Goal: Information Seeking & Learning: Learn about a topic

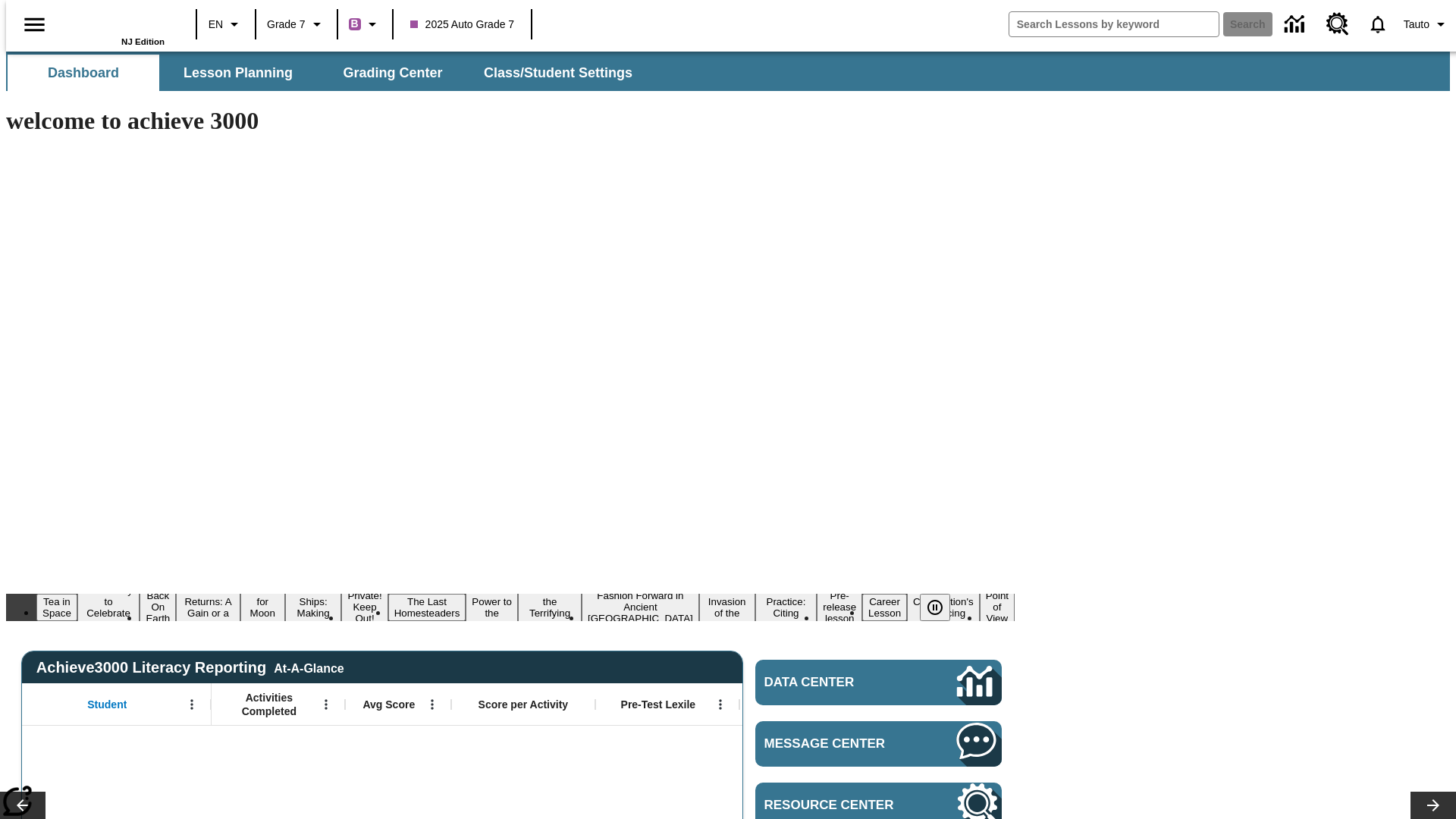
type input "-1"
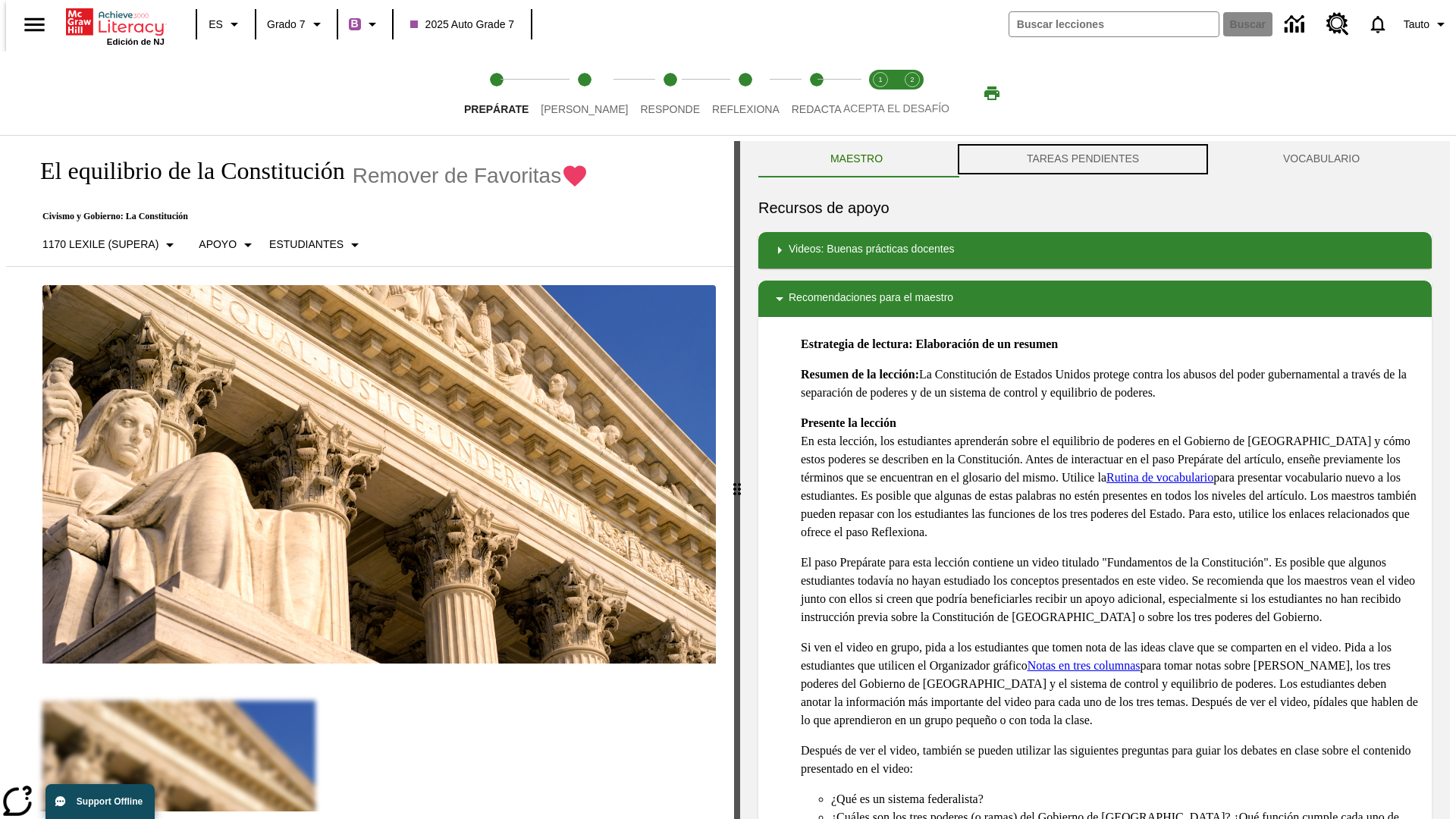
click at [1083, 159] on button "TAREAS PENDIENTES" at bounding box center [1082, 159] width 256 height 36
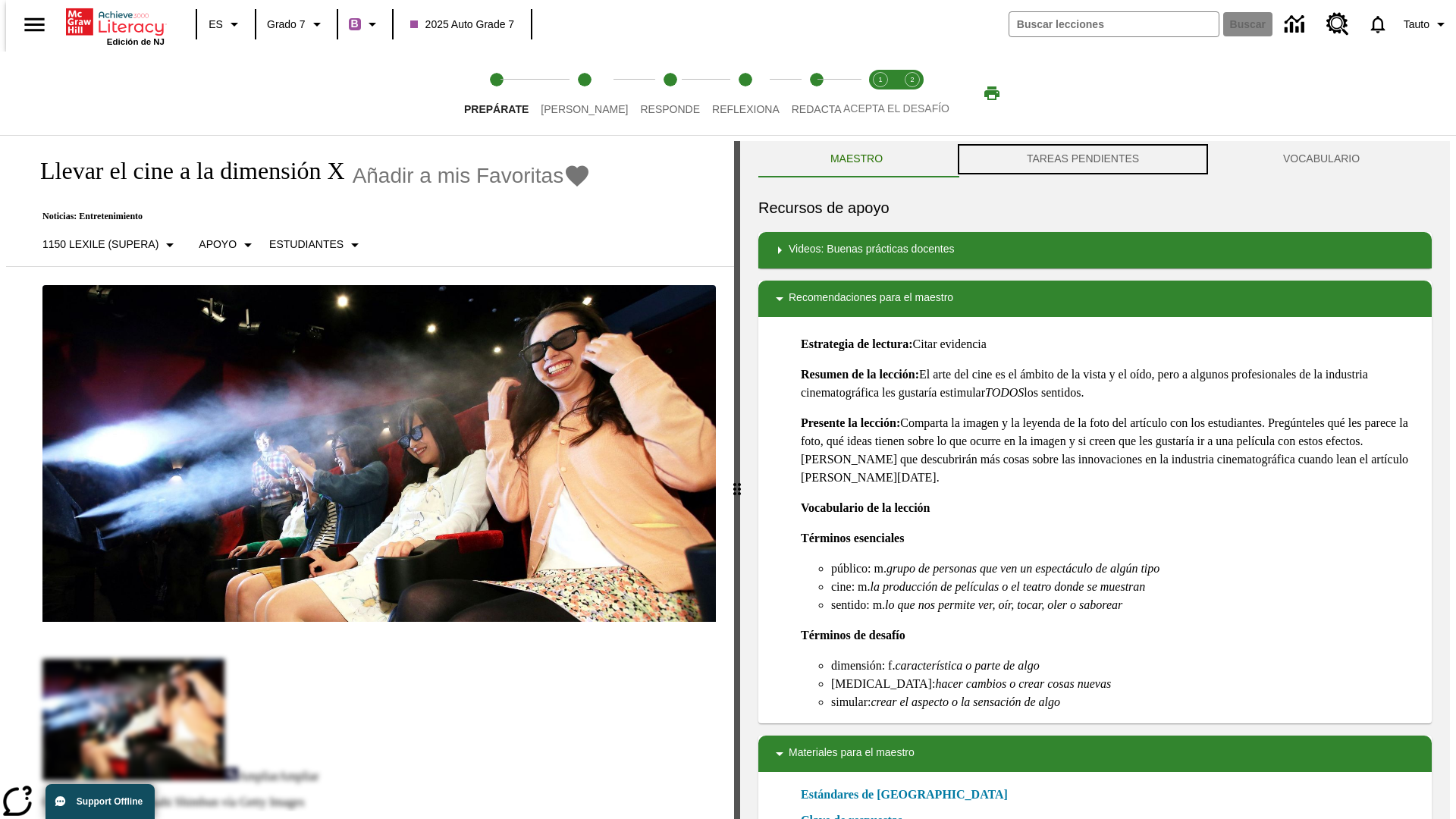
click at [1083, 159] on button "TAREAS PENDIENTES" at bounding box center [1082, 159] width 256 height 36
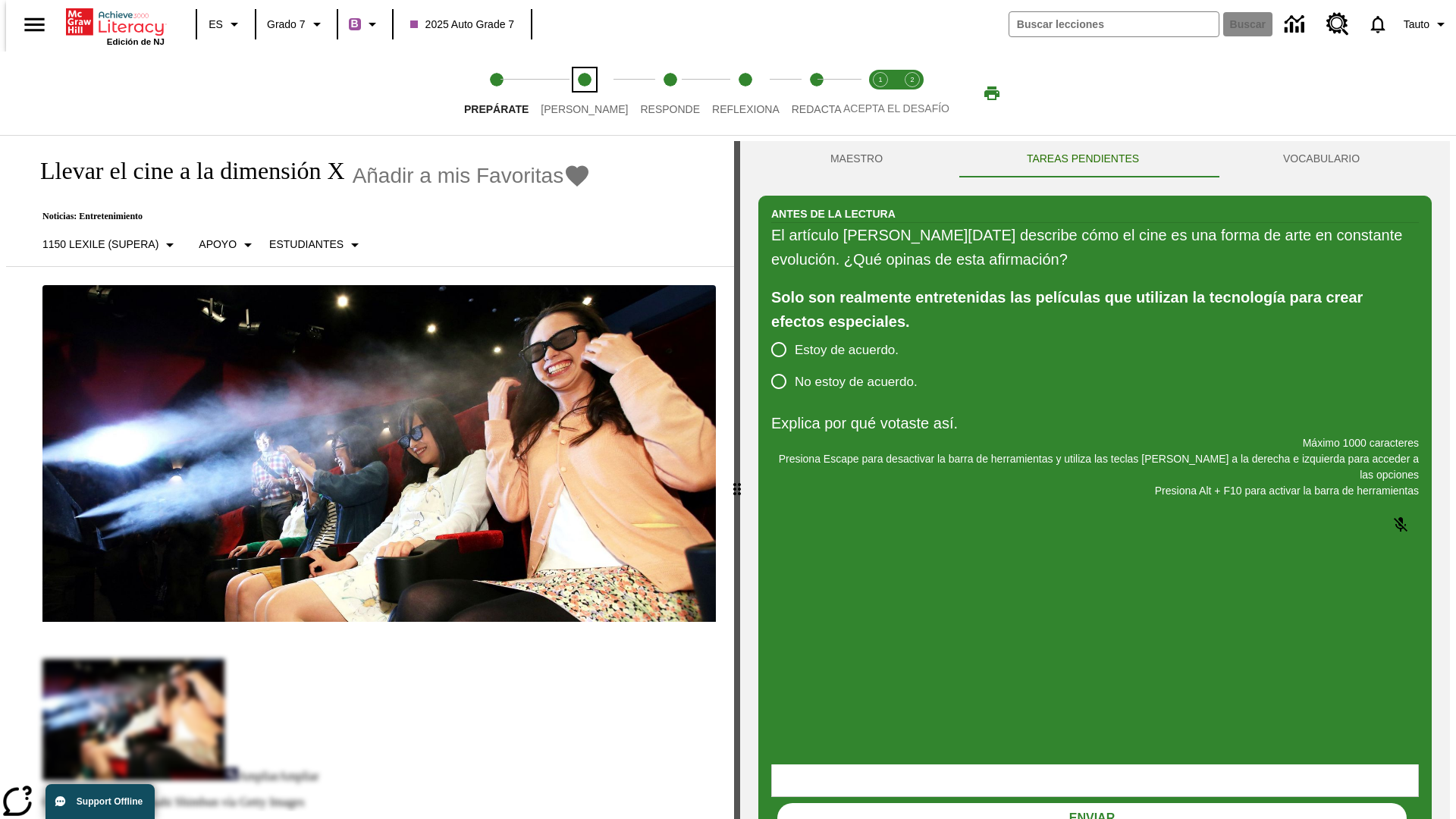
click at [572, 94] on span "[PERSON_NAME]" at bounding box center [584, 103] width 87 height 27
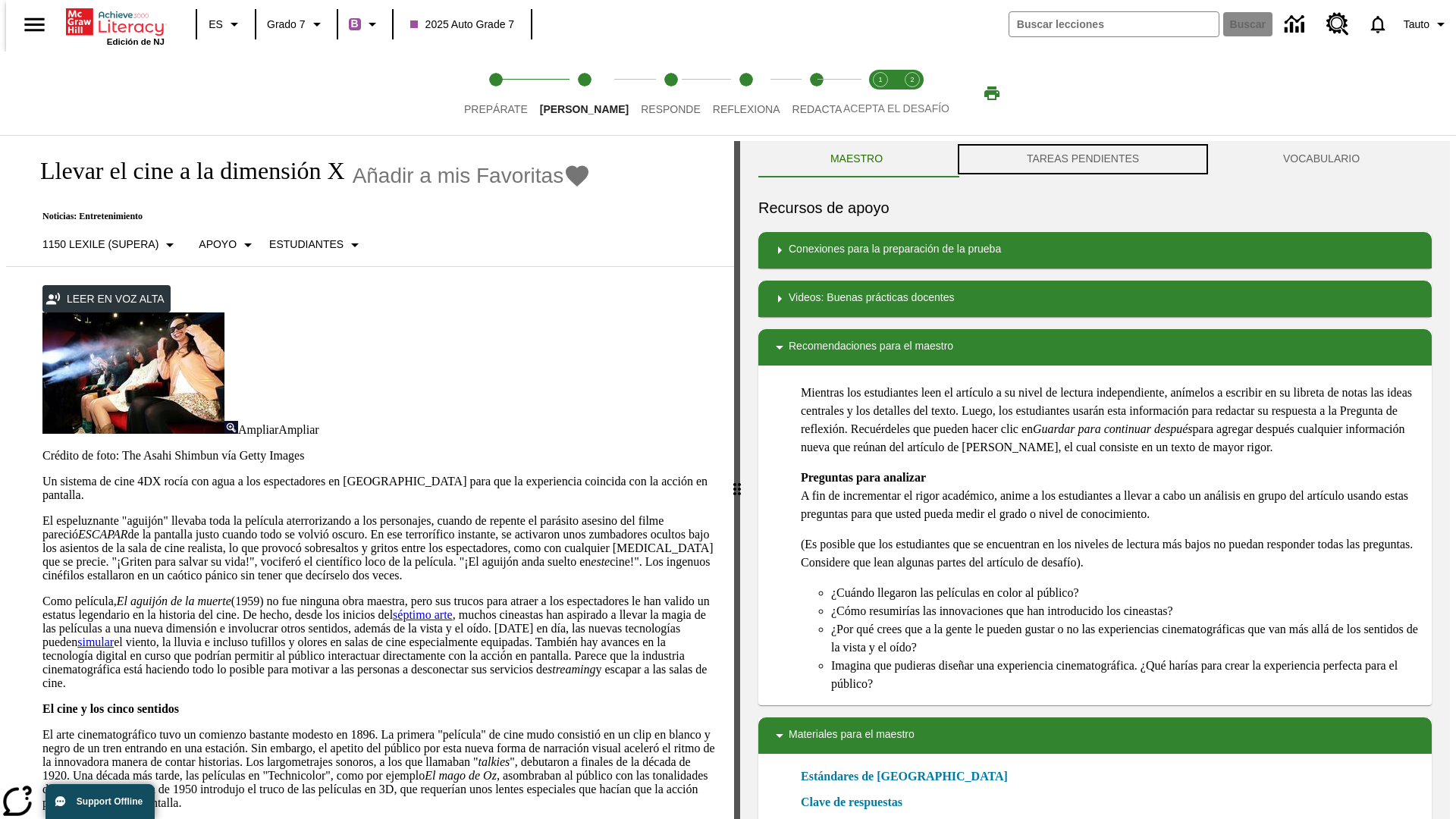
scroll to position [1, 0]
click at [1083, 159] on button "TAREAS PENDIENTES" at bounding box center [1082, 159] width 256 height 36
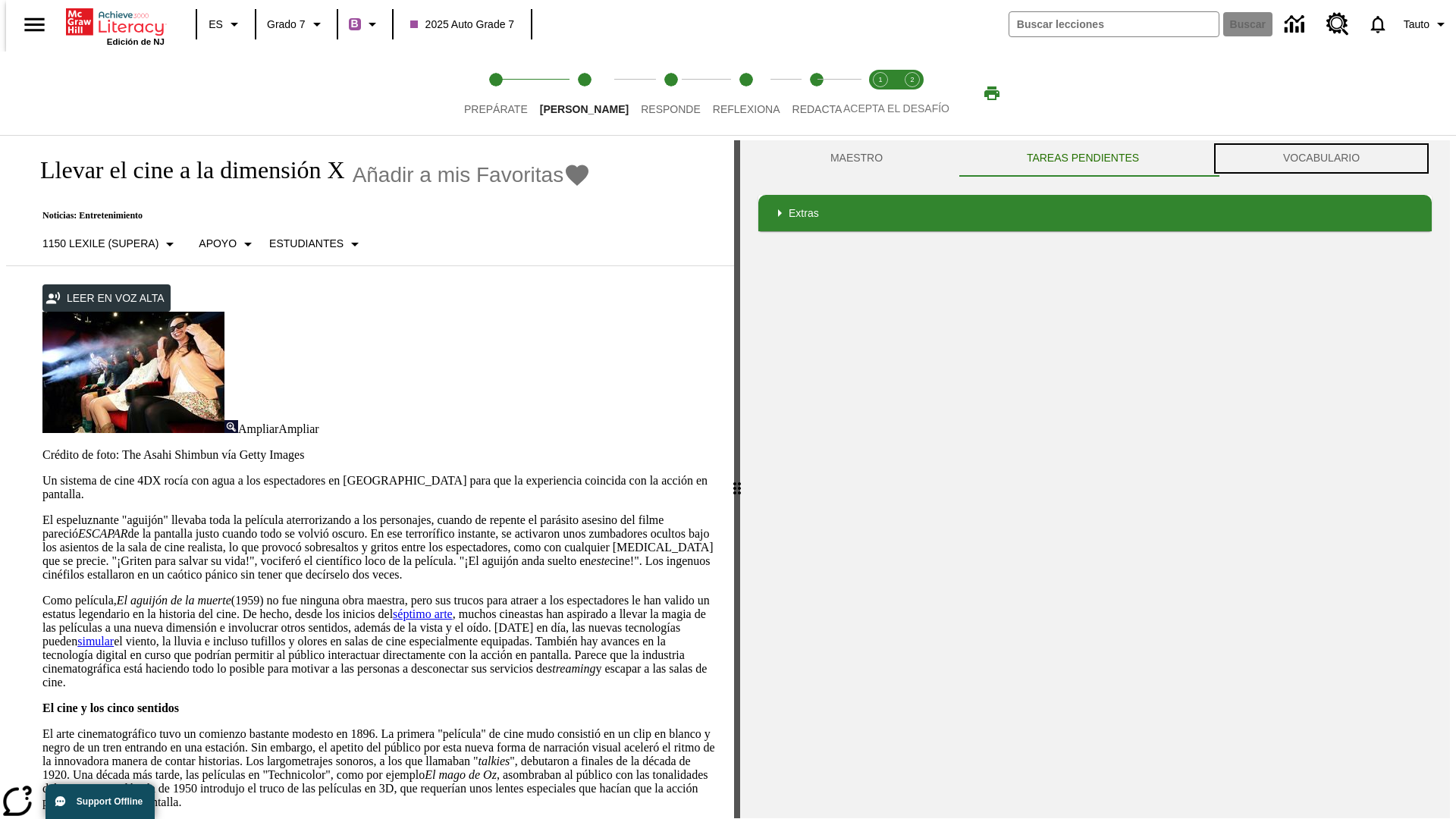
click at [1326, 159] on button "VOCABULARIO" at bounding box center [1321, 159] width 220 height 36
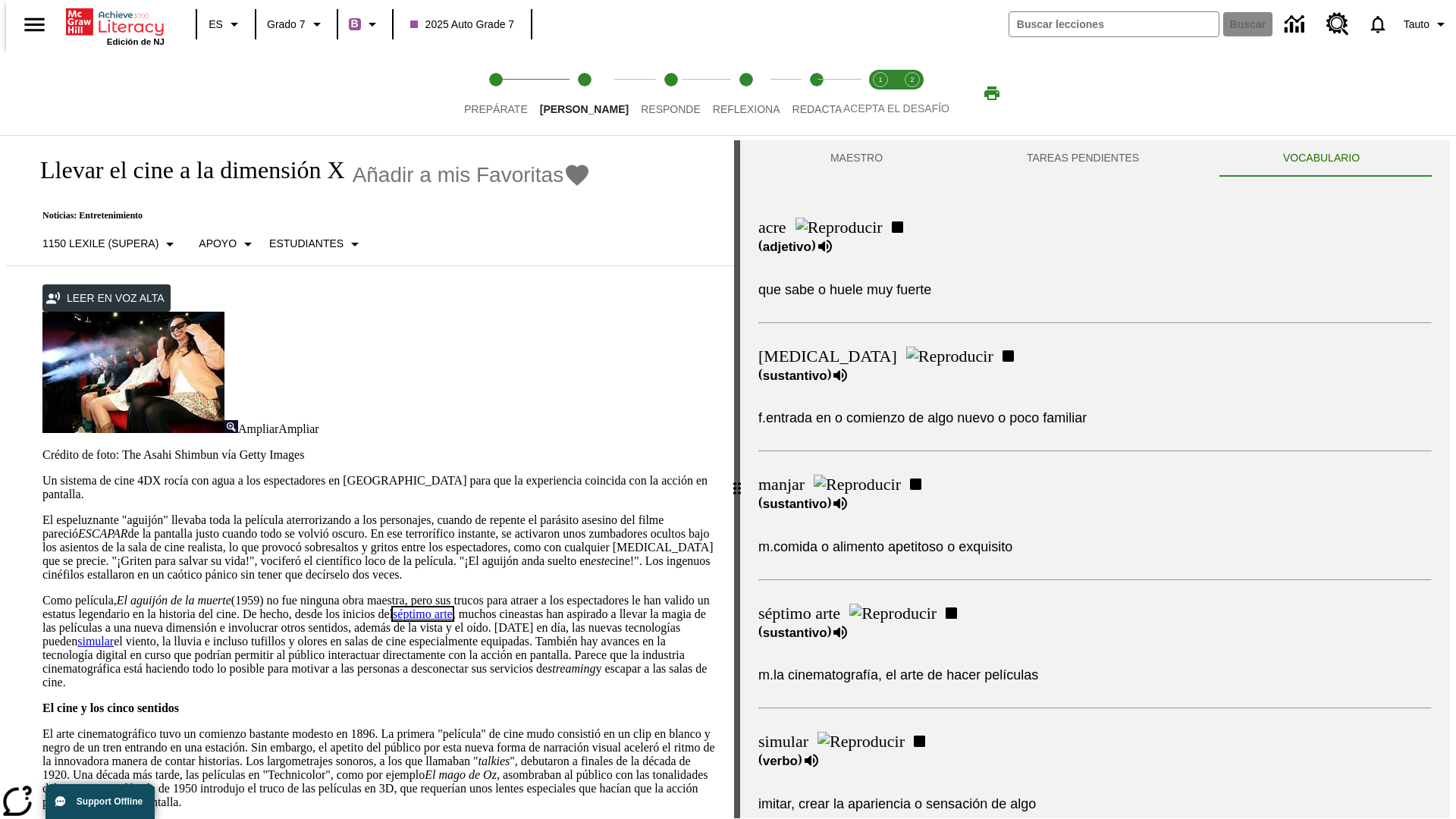
click at [453, 607] on link "séptimo arte" at bounding box center [423, 614] width 60 height 13
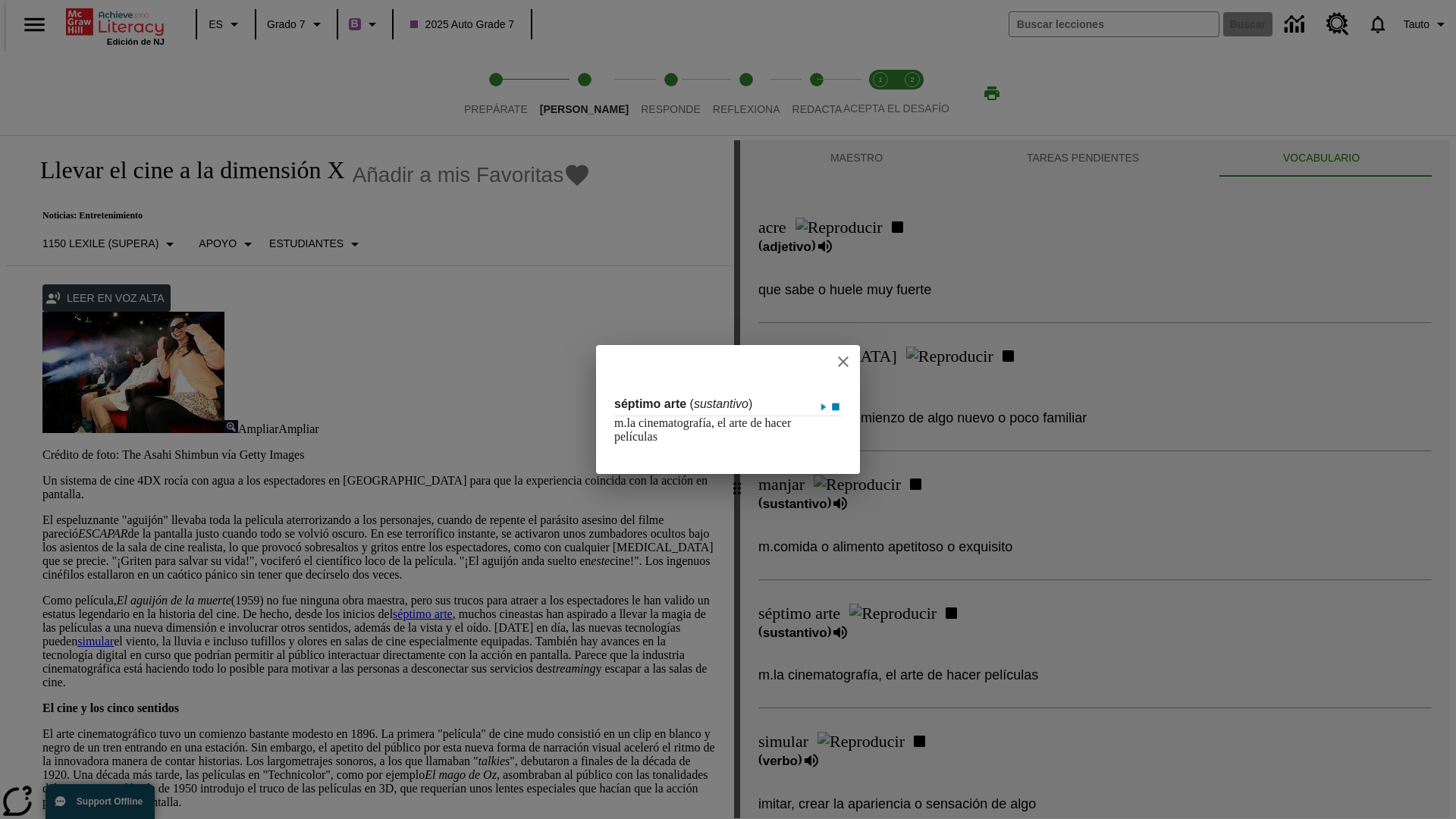
click at [849, 361] on icon "close" at bounding box center [843, 361] width 10 height 10
click at [648, 94] on span "Responde" at bounding box center [671, 103] width 60 height 27
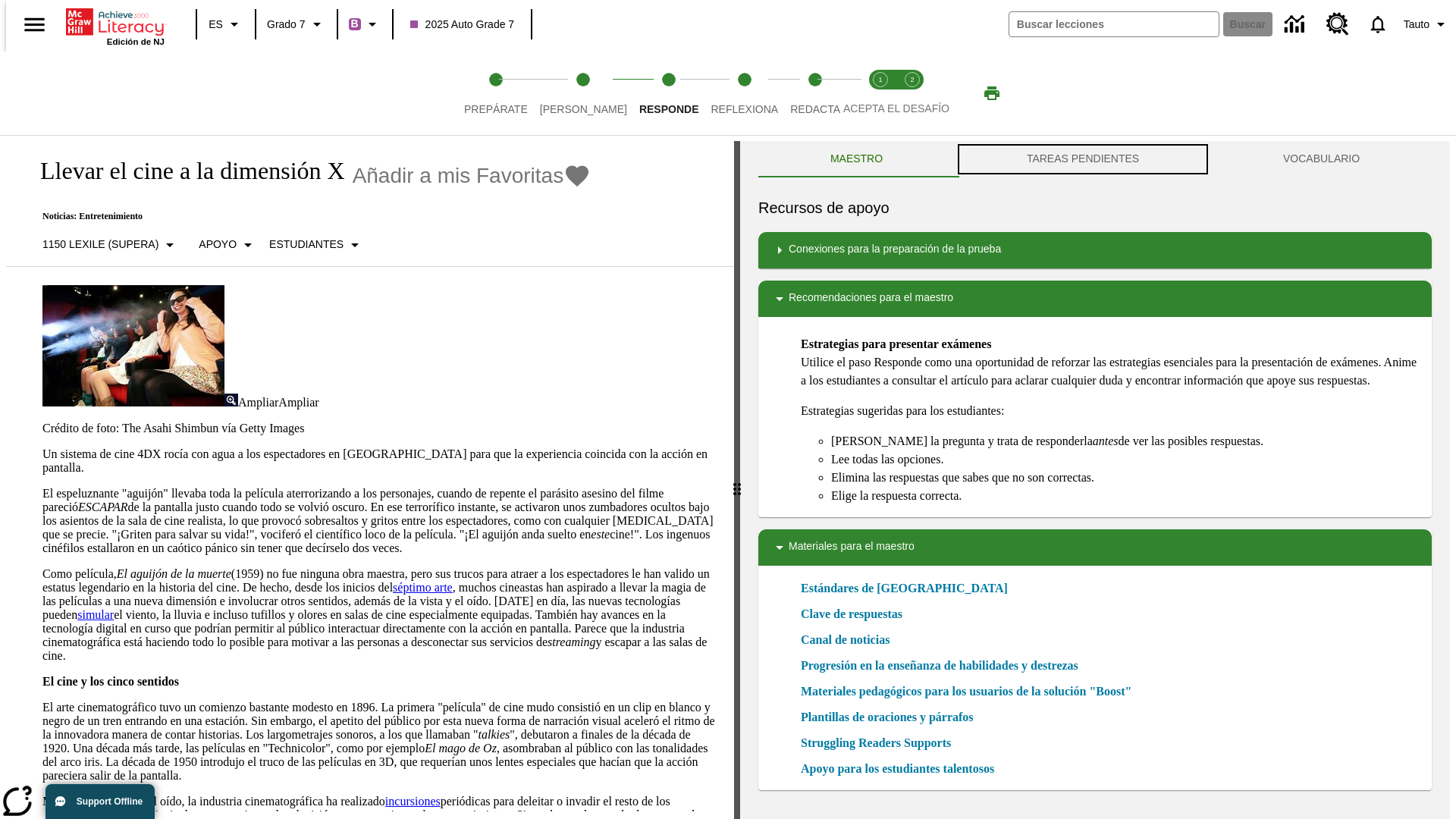
scroll to position [1, 0]
click at [1083, 159] on button "TAREAS PENDIENTES" at bounding box center [1082, 159] width 256 height 36
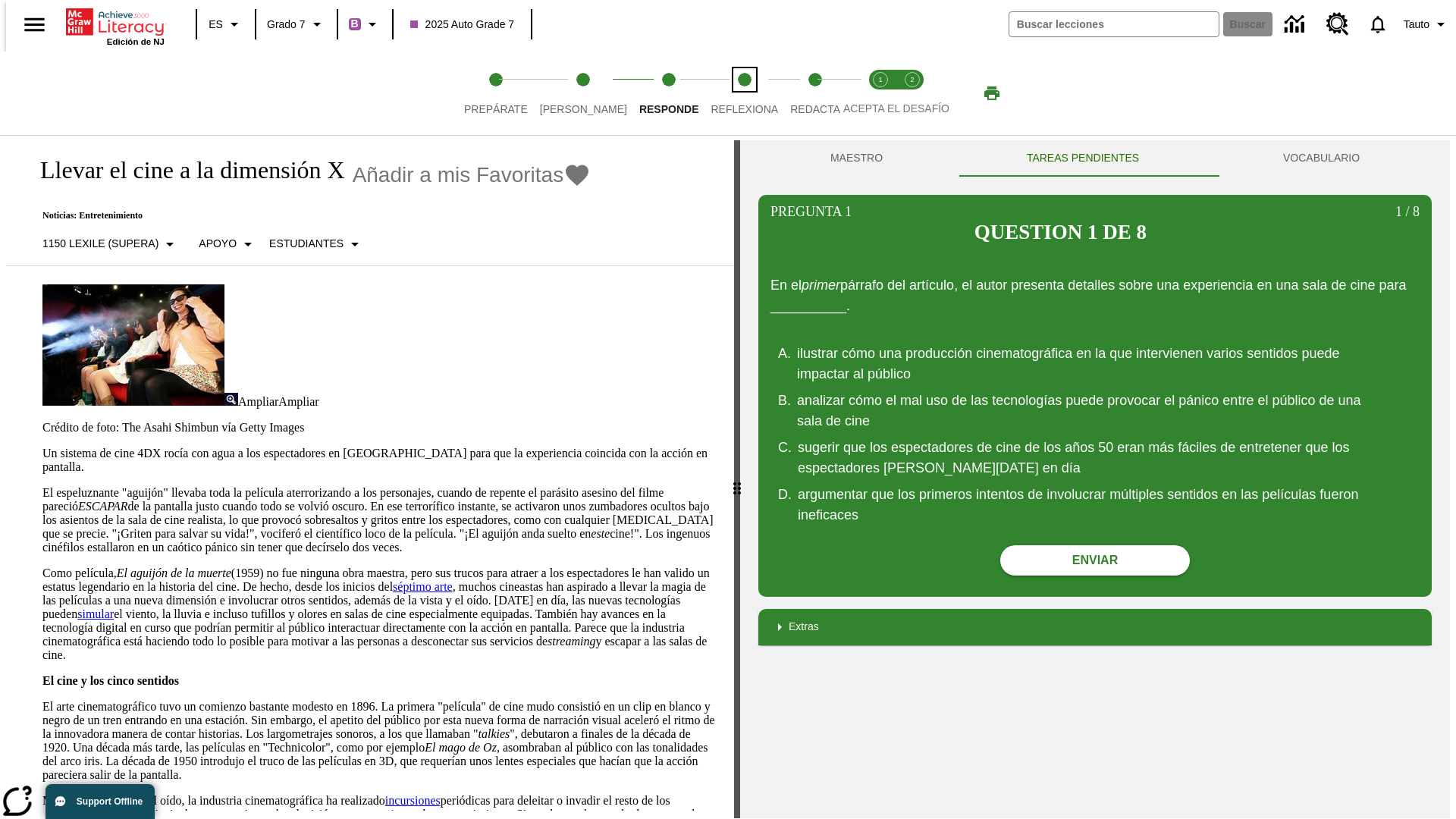
click at [724, 94] on span "Reflexiona" at bounding box center [744, 103] width 67 height 27
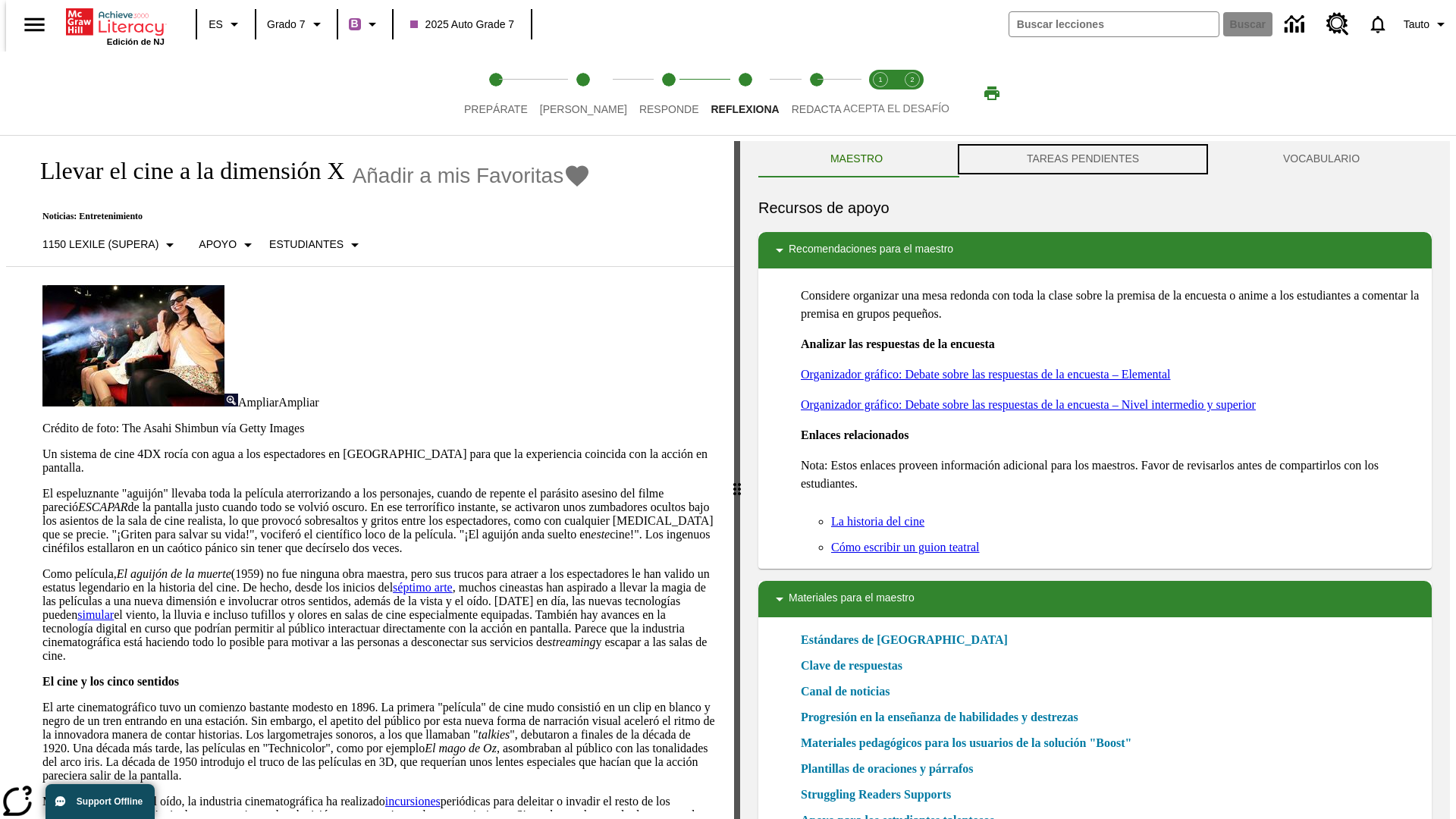
scroll to position [1, 0]
click at [1083, 159] on button "TAREAS PENDIENTES" at bounding box center [1082, 159] width 256 height 36
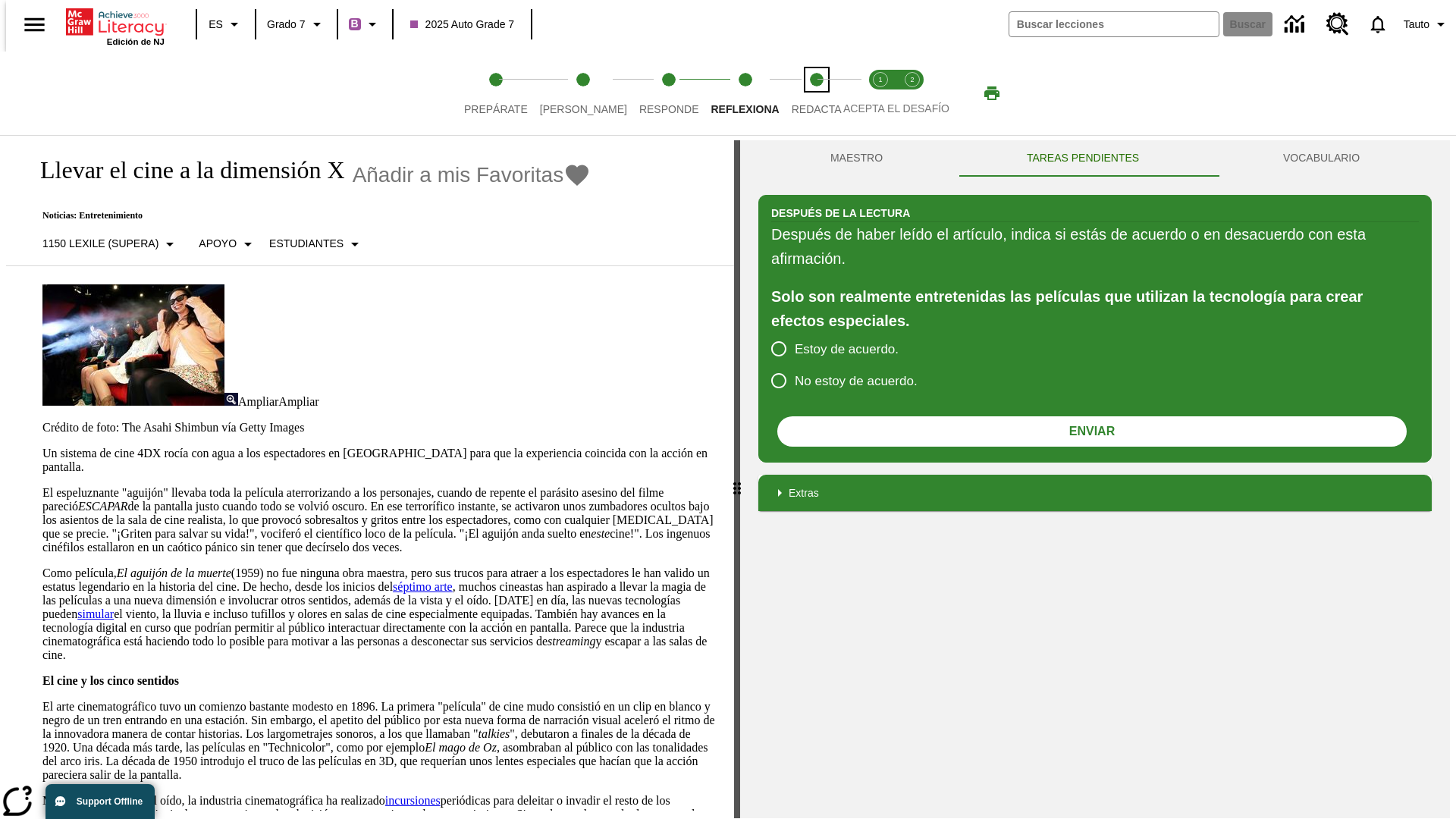
click at [800, 94] on span "Redacta" at bounding box center [816, 103] width 50 height 27
